Goal: Task Accomplishment & Management: Use online tool/utility

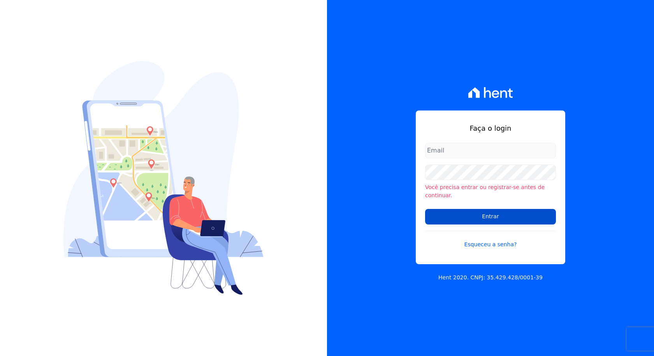
type input "marcos.real@realmarka.com.br"
click at [477, 218] on input "Entrar" at bounding box center [490, 217] width 131 height 16
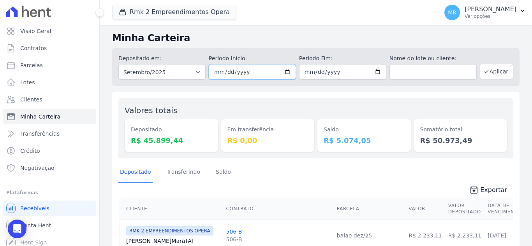
click at [286, 73] on input "2025-09-01" at bounding box center [252, 72] width 87 height 16
click at [198, 72] on select "Todos os meses Março/2024 Abril/2024 Maio/2024 Junho/2024 Julho/2024 Agosto/202…" at bounding box center [161, 72] width 87 height 16
select select "08/2025"
click at [118, 64] on select "Todos os meses Março/2024 Abril/2024 Maio/2024 Junho/2024 Julho/2024 Agosto/202…" at bounding box center [161, 72] width 87 height 16
click at [287, 74] on input "date" at bounding box center [252, 72] width 87 height 16
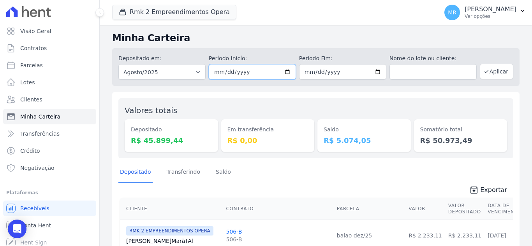
click at [284, 72] on input "date" at bounding box center [252, 72] width 87 height 16
type input "[DATE]"
click at [374, 72] on input "date" at bounding box center [342, 72] width 87 height 16
type input "[DATE]"
click at [488, 75] on button "Aplicar" at bounding box center [496, 72] width 33 height 16
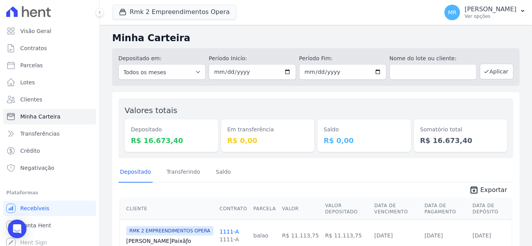
click at [486, 190] on span "Exportar" at bounding box center [493, 190] width 27 height 9
click at [168, 16] on button "Rmk 2 Empreendimentos Opera" at bounding box center [174, 12] width 124 height 15
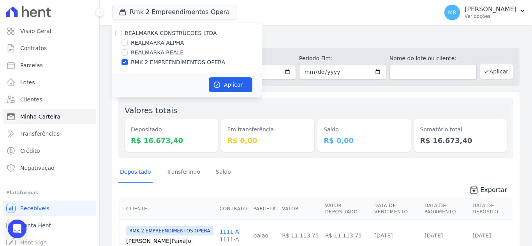
click at [165, 56] on label "REALMARKA REALE" at bounding box center [157, 53] width 53 height 8
click at [128, 56] on input "REALMARKA REALE" at bounding box center [124, 52] width 6 height 6
checkbox input "true"
click at [169, 62] on label "RMK 2 EMPREENDIMENTOS OPERA" at bounding box center [178, 62] width 94 height 8
click at [128, 62] on input "RMK 2 EMPREENDIMENTOS OPERA" at bounding box center [124, 62] width 6 height 6
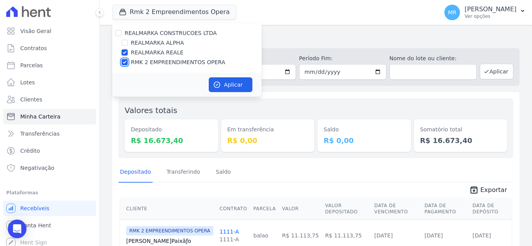
checkbox input "false"
click at [221, 82] on button "Aplicar" at bounding box center [231, 84] width 44 height 15
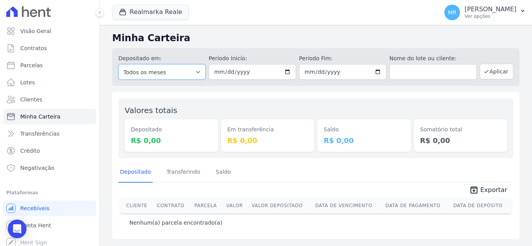
click at [200, 72] on select "Todos os meses Janeiro/2025 Fevereiro/2025 Março/2025 Abril/2025 Maio/2025 Junh…" at bounding box center [161, 72] width 87 height 16
select select "08/2026"
click at [118, 64] on select "Todos os meses Janeiro/2025 Fevereiro/2025 Março/2025 Abril/2025 Maio/2025 Junh…" at bounding box center [161, 72] width 87 height 16
click at [180, 77] on select "Todos os meses Janeiro/2025 Fevereiro/2025 Março/2025 Abril/2025 Maio/2025 Junh…" at bounding box center [161, 72] width 87 height 16
select select "08/2025"
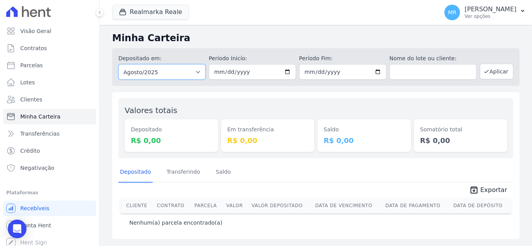
click at [118, 64] on select "Todos os meses Janeiro/2025 Fevereiro/2025 Março/2025 Abril/2025 Maio/2025 Junh…" at bounding box center [161, 72] width 87 height 16
click at [283, 72] on input "date" at bounding box center [252, 72] width 87 height 16
click at [286, 78] on input "date" at bounding box center [252, 72] width 87 height 16
click at [291, 71] on input "date" at bounding box center [252, 72] width 87 height 16
type input "2025-08-29"
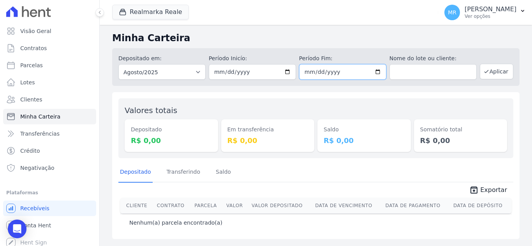
click at [376, 72] on input "date" at bounding box center [342, 72] width 87 height 16
type input "2025-08-31"
click at [503, 69] on button "Aplicar" at bounding box center [496, 72] width 33 height 16
click at [269, 98] on div "Valores totais Depositado R$ 0,00 Em transferência R$ 0,00 Saldo R$ 0,00 Somató…" at bounding box center [315, 165] width 407 height 147
click at [492, 73] on button "Aplicar" at bounding box center [496, 72] width 33 height 16
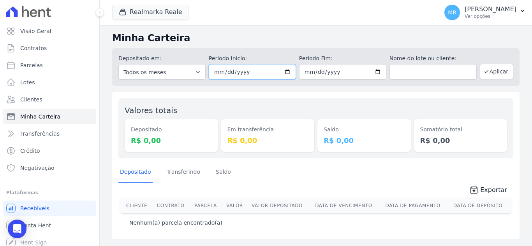
click at [286, 73] on input "2025-08-29" at bounding box center [252, 72] width 87 height 16
type input "2025-08-28"
click at [219, 87] on div "Minha Carteira Depositado em: Todos os meses Janeiro/2025 Fevereiro/2025 Março/…" at bounding box center [316, 135] width 432 height 221
click at [288, 71] on input "2025-08-28" at bounding box center [252, 72] width 87 height 16
click at [357, 104] on div "Valores totais Depositado R$ 0,00 Em transferência R$ 0,00 Saldo R$ 0,00 Somató…" at bounding box center [315, 128] width 395 height 60
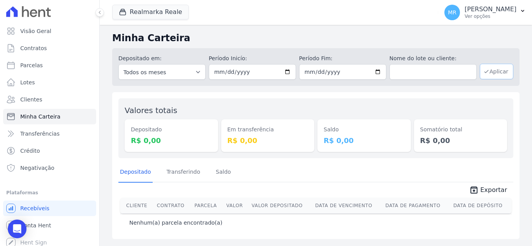
click at [497, 67] on button "Aplicar" at bounding box center [496, 72] width 33 height 16
click at [200, 72] on select "Todos os meses Janeiro/2025 Fevereiro/2025 Março/2025 Abril/2025 Maio/2025 Junh…" at bounding box center [161, 72] width 87 height 16
click at [192, 77] on select "Todos os meses Janeiro/2025 Fevereiro/2025 Março/2025 Abril/2025 Maio/2025 Junh…" at bounding box center [161, 72] width 87 height 16
select select "08/2025"
click at [118, 64] on select "Todos os meses Janeiro/2025 Fevereiro/2025 Março/2025 Abril/2025 Maio/2025 Junh…" at bounding box center [161, 72] width 87 height 16
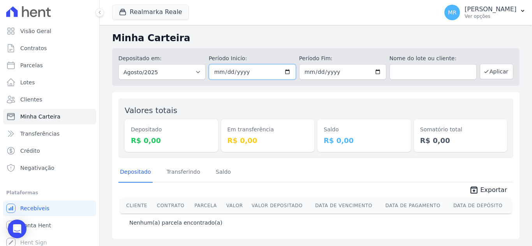
click at [289, 72] on input "date" at bounding box center [252, 72] width 87 height 16
type input "2025-08-29"
click at [381, 70] on input "date" at bounding box center [342, 72] width 87 height 16
type input "2025-08-31"
click at [489, 73] on icon "button" at bounding box center [486, 72] width 6 height 6
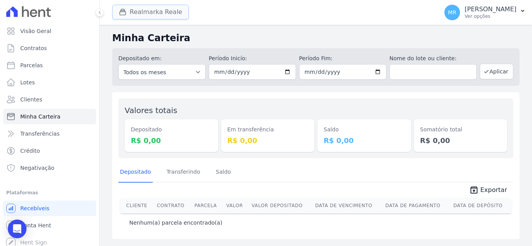
click at [154, 12] on button "Realmarka Reale" at bounding box center [150, 12] width 77 height 15
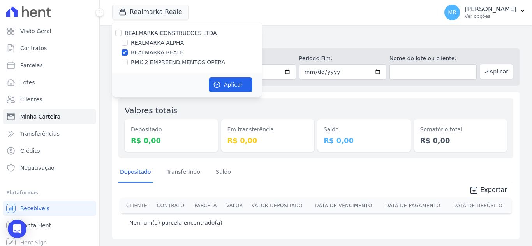
click at [144, 41] on label "REALMARKA ALPHA" at bounding box center [157, 43] width 53 height 8
click at [128, 41] on input "REALMARKA ALPHA" at bounding box center [124, 43] width 6 height 6
checkbox input "true"
click at [162, 53] on label "REALMARKA REALE" at bounding box center [157, 53] width 53 height 8
click at [128, 53] on input "REALMARKA REALE" at bounding box center [124, 52] width 6 height 6
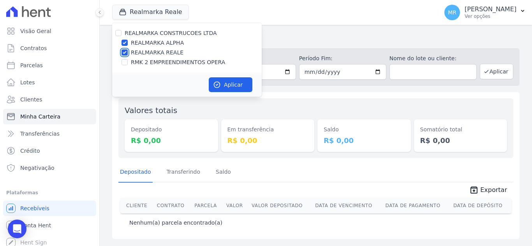
checkbox input "false"
click at [225, 80] on button "Aplicar" at bounding box center [231, 84] width 44 height 15
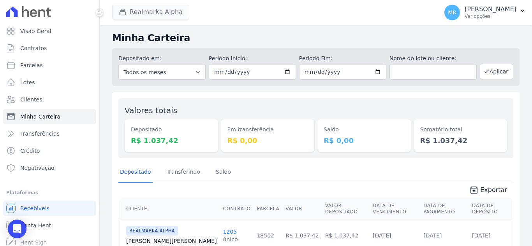
drag, startPoint x: 178, startPoint y: 24, endPoint x: 166, endPoint y: 17, distance: 14.5
click at [174, 21] on div "Realmarka Alpha REALMARKA CONSTRUCOES LTDA REALMARKA ALPHA REALMARKA REALE RMK …" at bounding box center [273, 13] width 323 height 26
click at [166, 17] on button "Realmarka Alpha" at bounding box center [150, 12] width 77 height 15
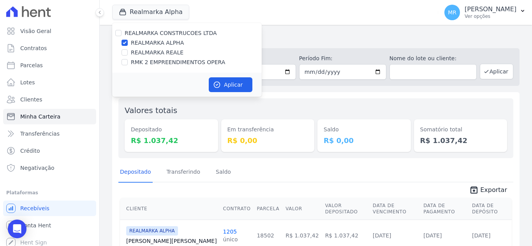
click at [161, 51] on label "REALMARKA REALE" at bounding box center [157, 53] width 53 height 8
click at [128, 51] on input "REALMARKA REALE" at bounding box center [124, 52] width 6 height 6
checkbox input "true"
click at [159, 42] on label "REALMARKA ALPHA" at bounding box center [157, 43] width 53 height 8
click at [128, 42] on input "REALMARKA ALPHA" at bounding box center [124, 43] width 6 height 6
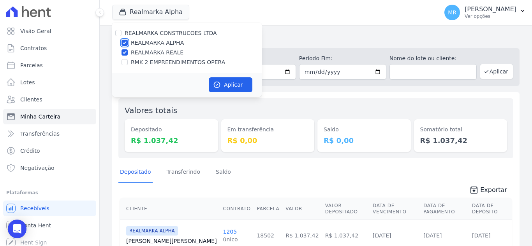
checkbox input "false"
click at [223, 85] on button "Aplicar" at bounding box center [231, 84] width 44 height 15
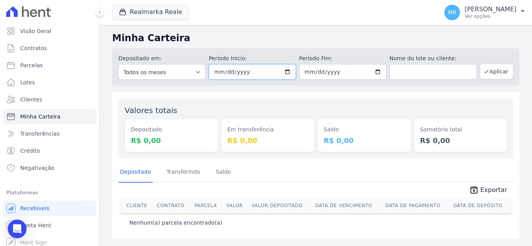
click at [288, 71] on input "[DATE]" at bounding box center [252, 72] width 87 height 16
type input "2025-09-01"
click at [382, 70] on input "[DATE]" at bounding box center [342, 72] width 87 height 16
type input "2025-09-01"
click at [499, 75] on button "Aplicar" at bounding box center [496, 72] width 33 height 16
